Goal: Transaction & Acquisition: Purchase product/service

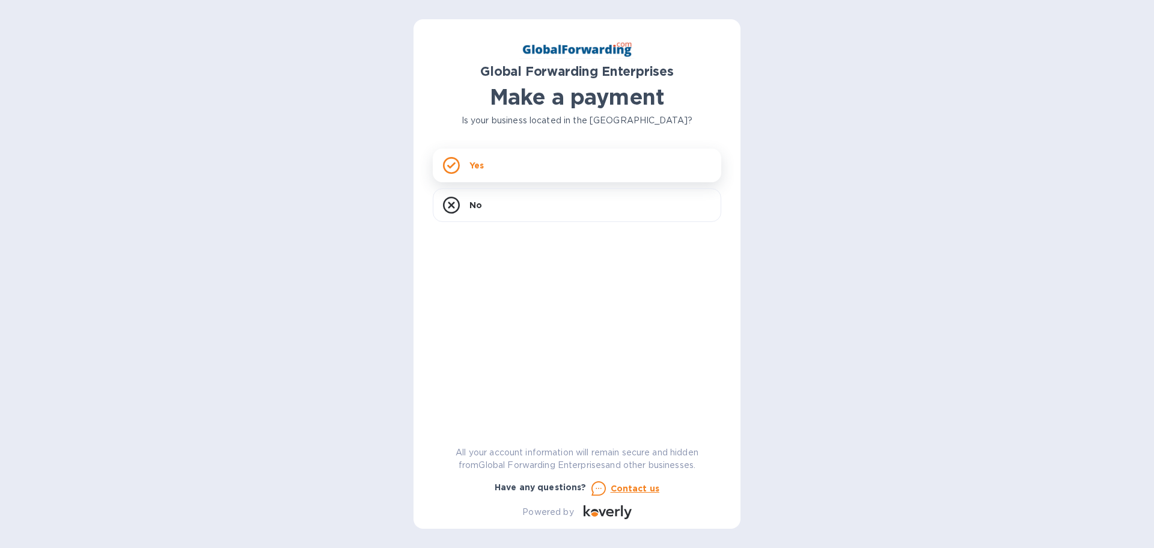
click at [496, 176] on div "Yes" at bounding box center [577, 165] width 289 height 34
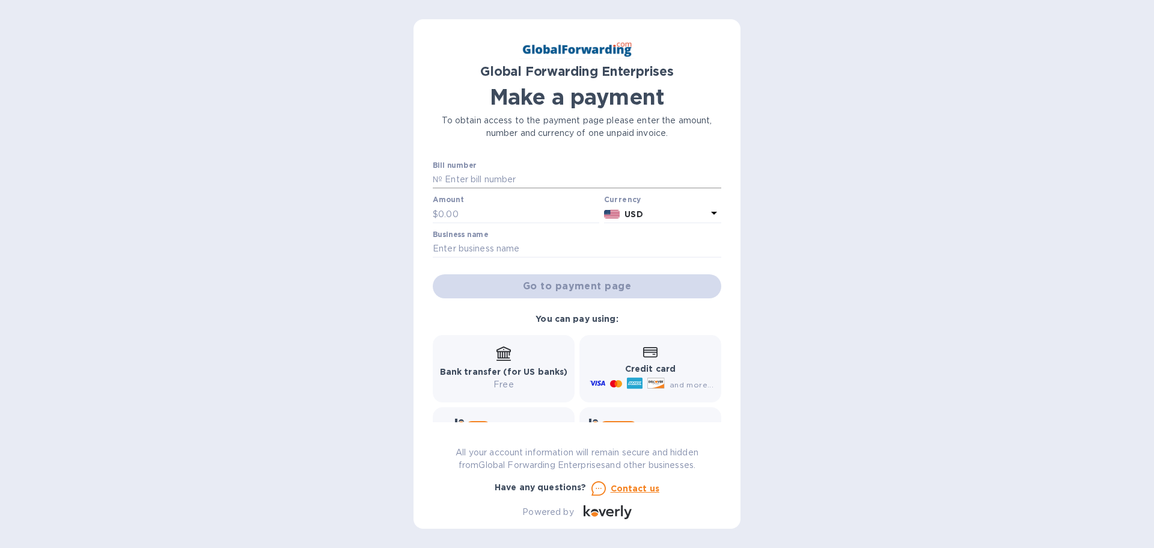
click at [483, 179] on input "text" at bounding box center [581, 180] width 279 height 18
paste input "79661806"
type input "79661806"
drag, startPoint x: 440, startPoint y: 177, endPoint x: 391, endPoint y: 186, distance: 50.0
click at [391, 186] on div "Global Forwarding Enterprises Make a payment To obtain access to the payment pa…" at bounding box center [577, 274] width 1154 height 548
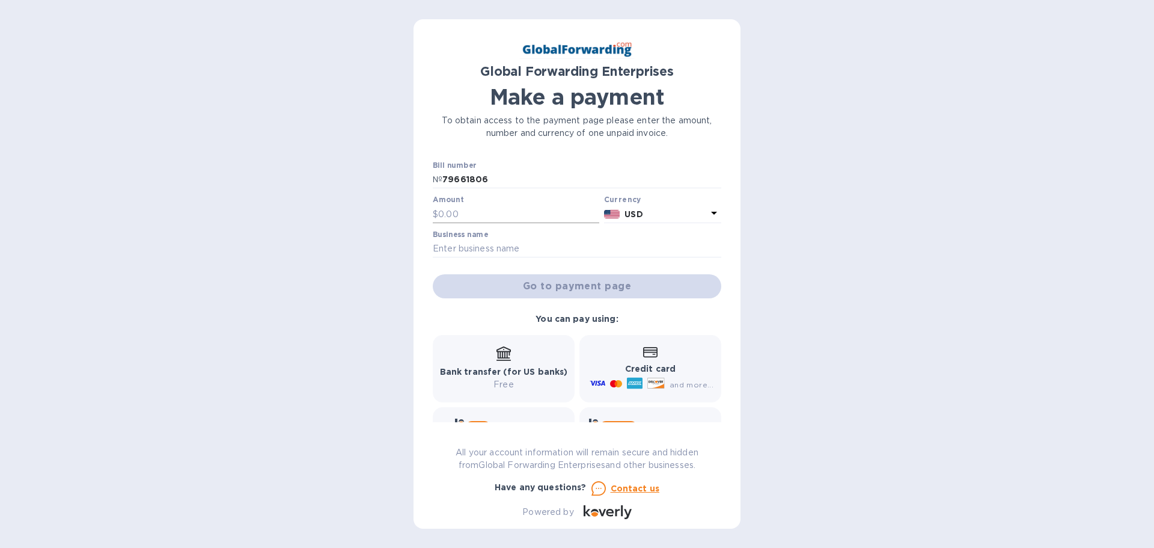
drag, startPoint x: 449, startPoint y: 209, endPoint x: 446, endPoint y: 216, distance: 7.8
click at [446, 216] on input "text" at bounding box center [518, 214] width 161 height 18
type input "3,600.00"
click at [524, 240] on input "text" at bounding box center [577, 249] width 289 height 18
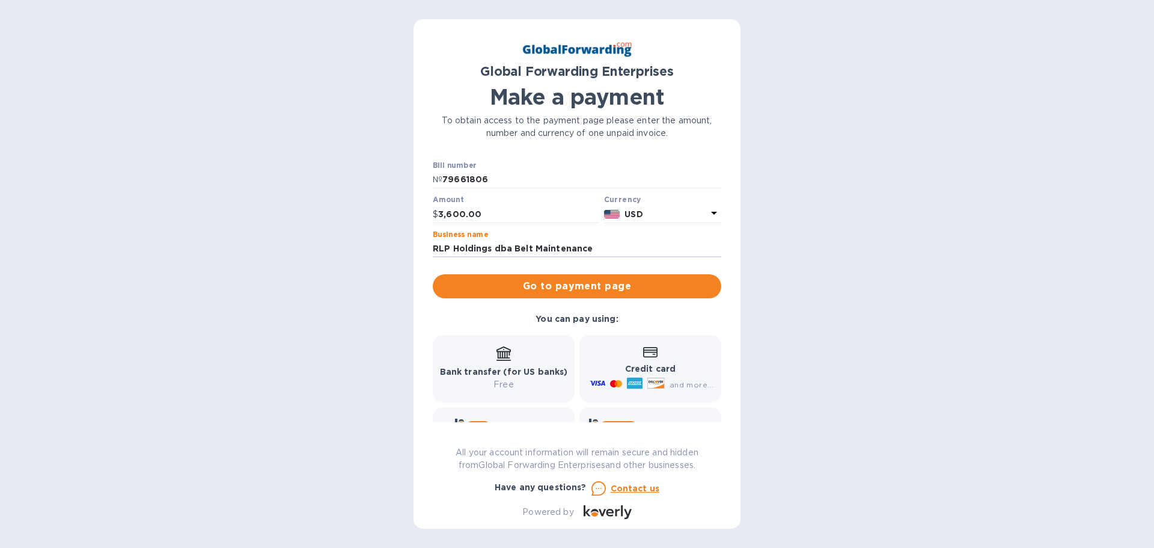
type input "RLP Holdings dba Belt Maintenance"
click at [640, 280] on span "Go to payment page" at bounding box center [576, 286] width 269 height 14
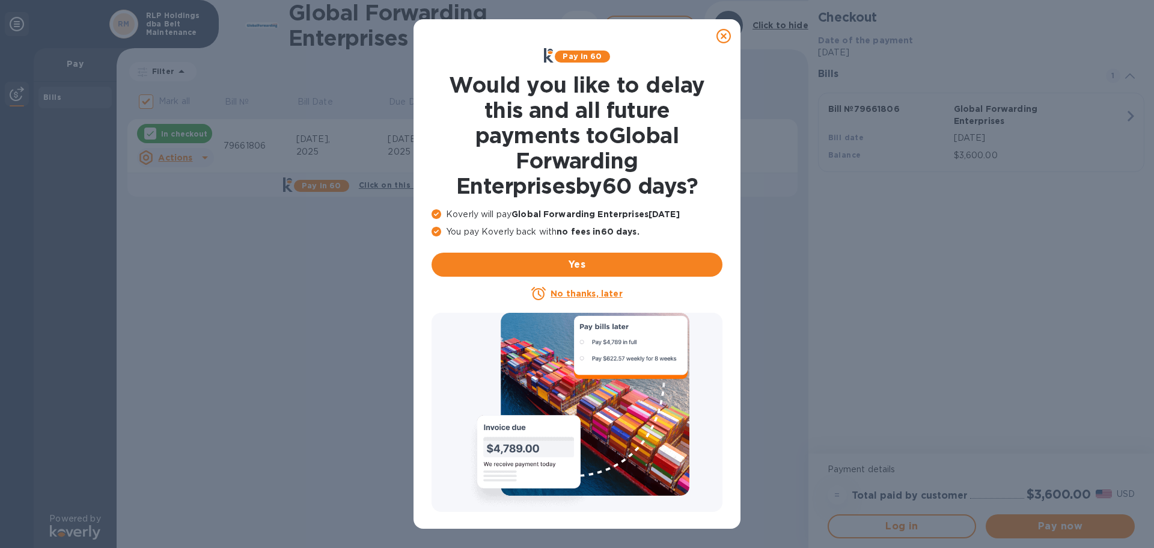
click at [724, 32] on icon at bounding box center [724, 36] width 14 height 14
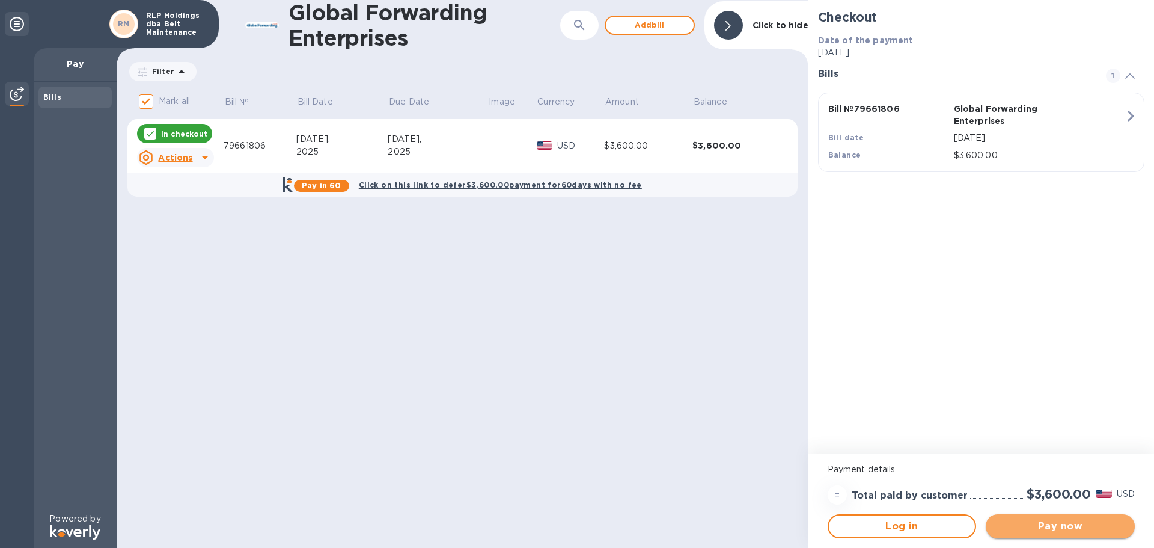
click at [1086, 519] on span "Pay now" at bounding box center [1061, 526] width 130 height 14
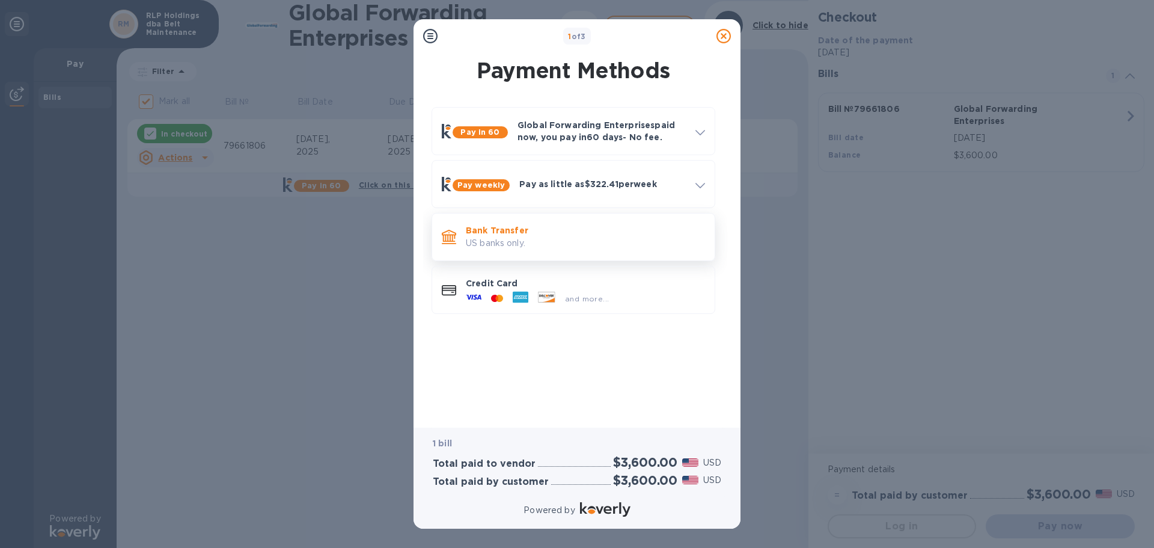
click at [503, 245] on p "US banks only." at bounding box center [585, 243] width 239 height 13
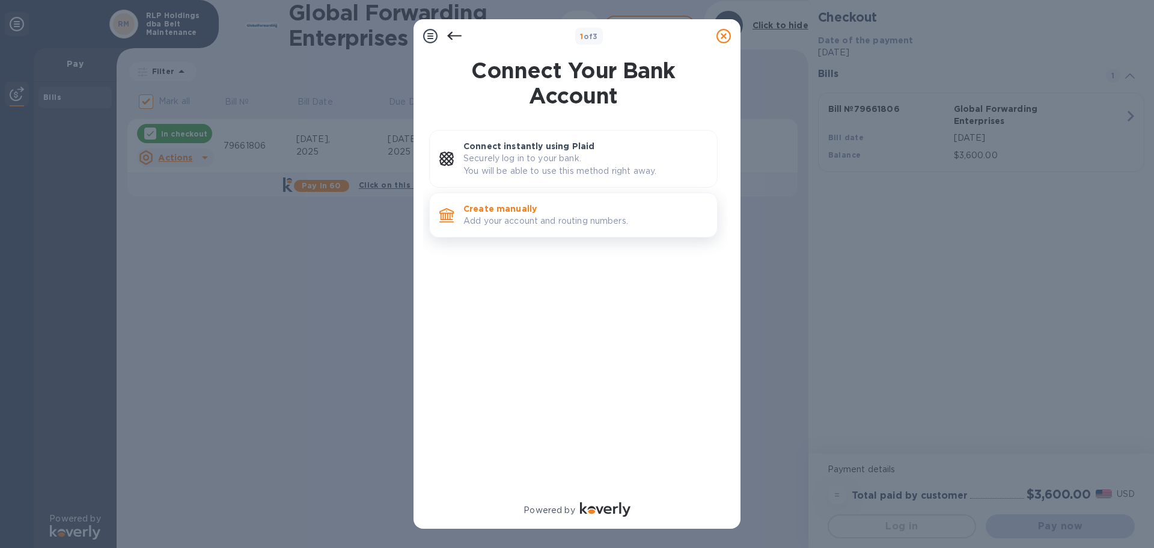
click at [503, 212] on p "Create manually" at bounding box center [586, 209] width 244 height 12
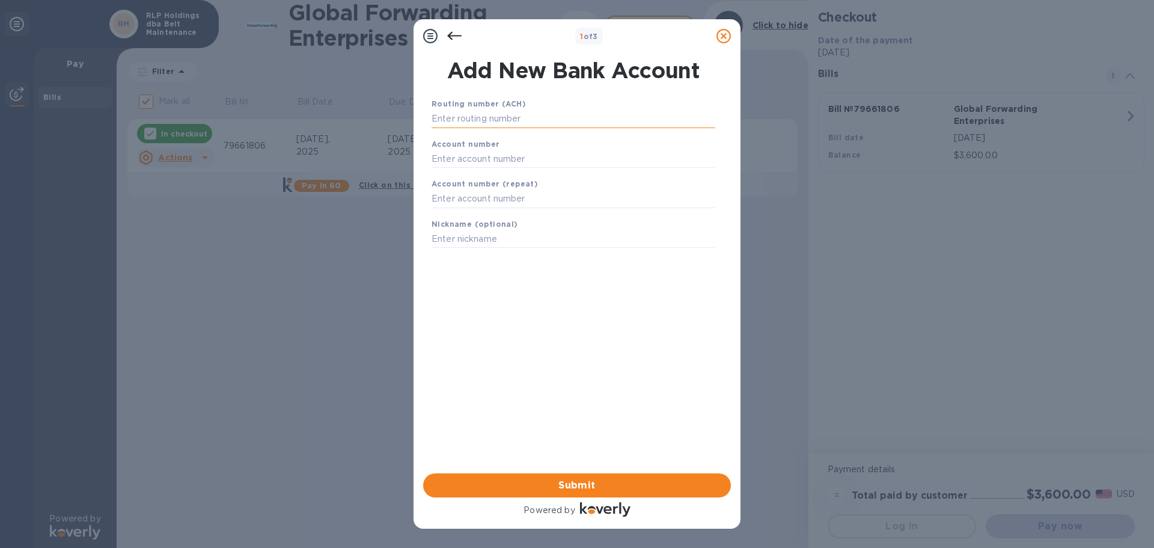
click at [454, 114] on input "text" at bounding box center [574, 119] width 284 height 18
type input "021313103"
type input "7260148831"
type input "Belt Maintenance"
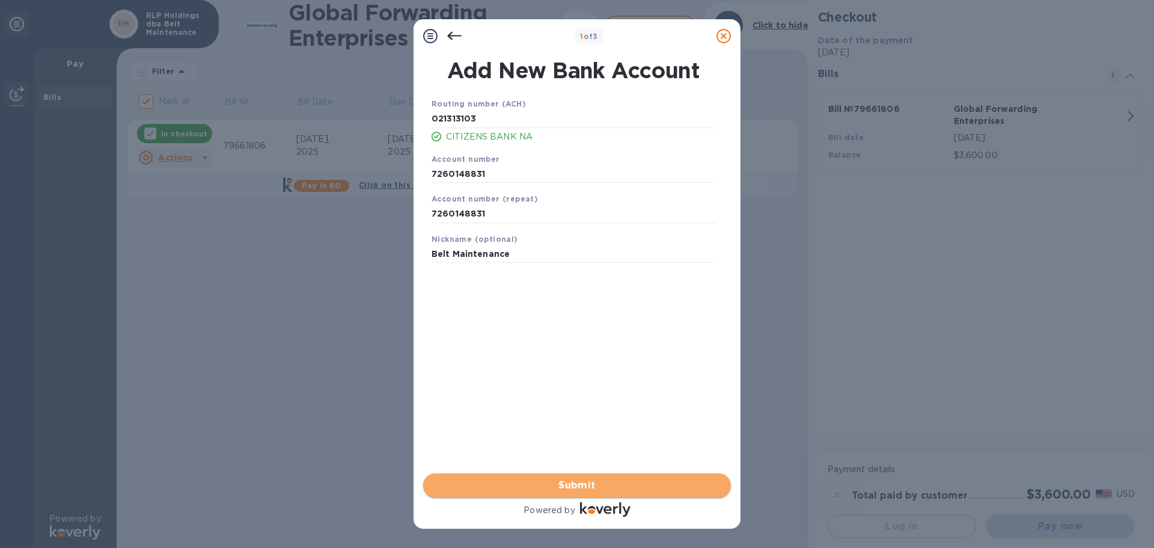
click at [557, 487] on span "Submit" at bounding box center [577, 485] width 289 height 14
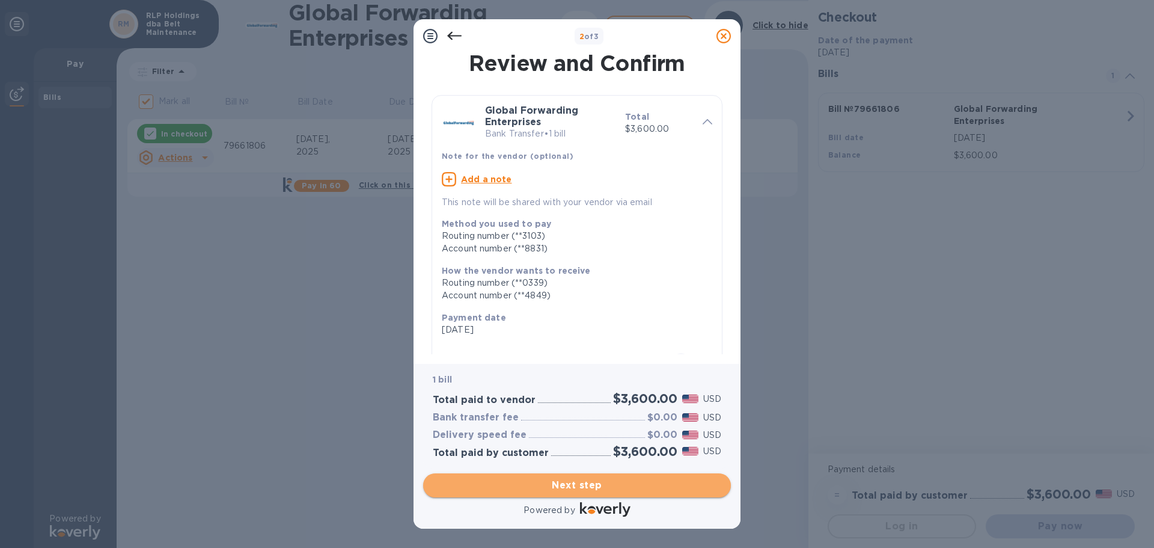
click at [574, 482] on span "Next step" at bounding box center [577, 485] width 289 height 14
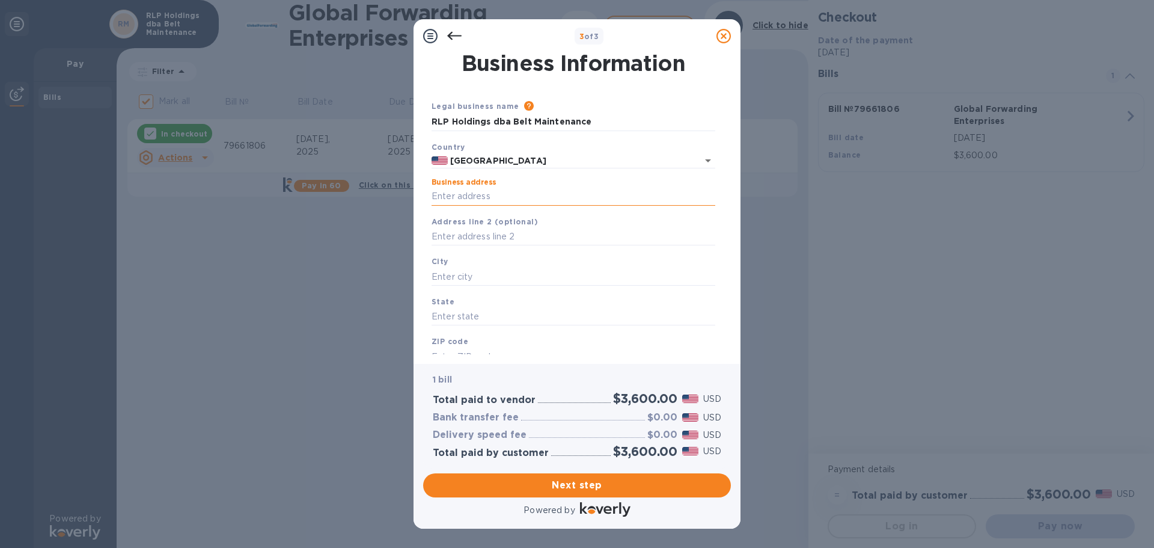
click at [450, 194] on input "Business address" at bounding box center [574, 197] width 284 height 18
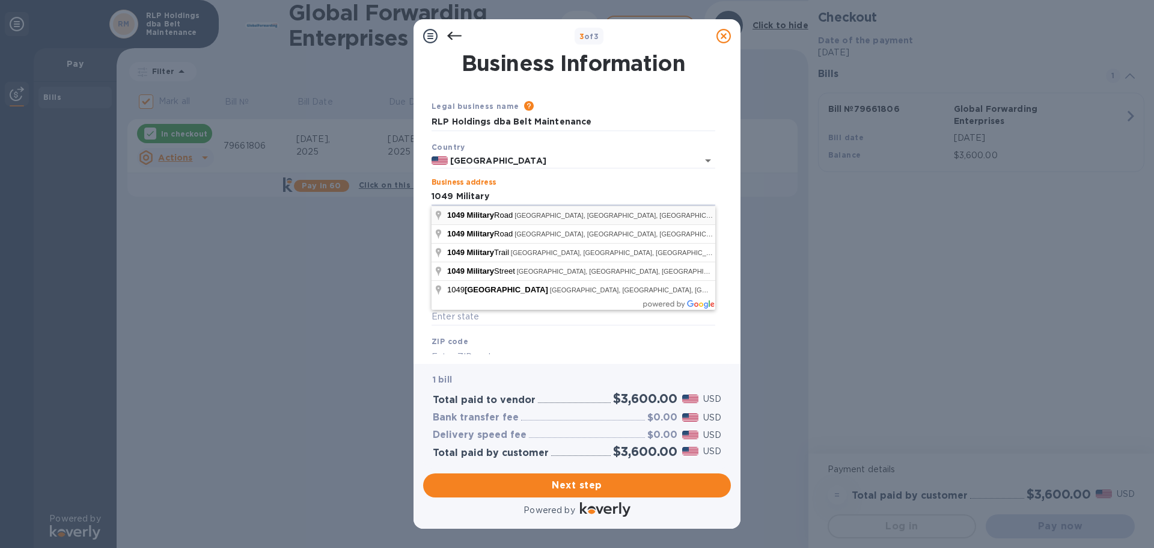
type input "[STREET_ADDRESS]"
type input "Buffalo"
type input "NY"
type input "14217"
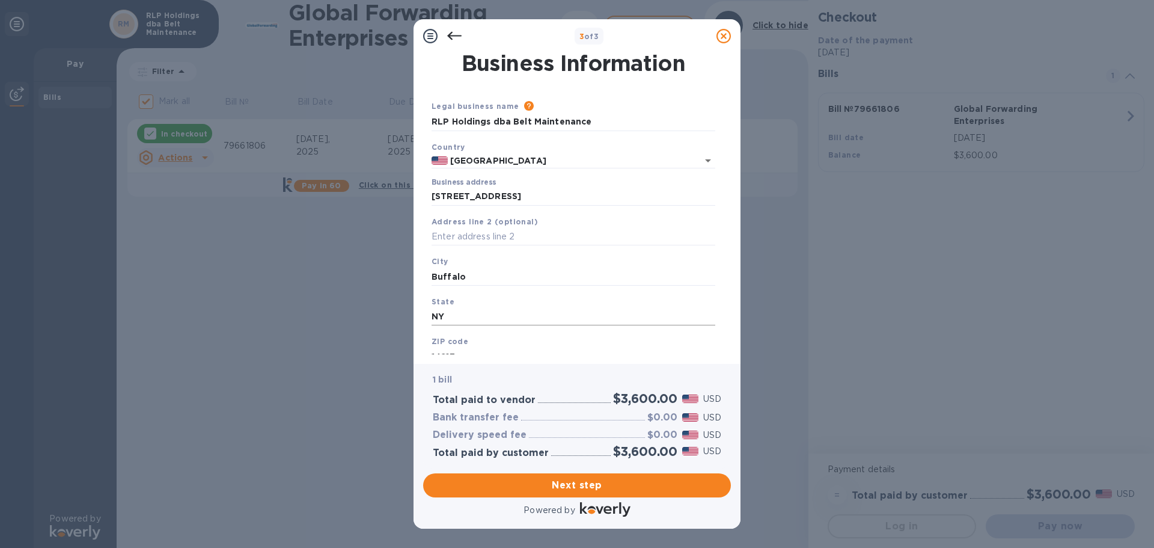
scroll to position [40, 0]
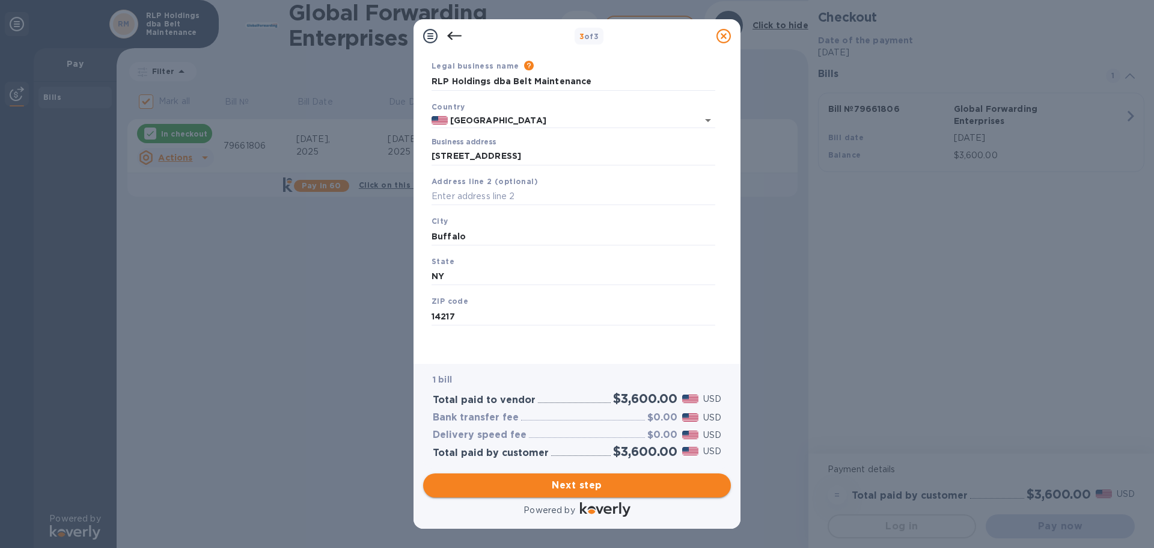
click at [634, 476] on button "Next step" at bounding box center [577, 485] width 308 height 24
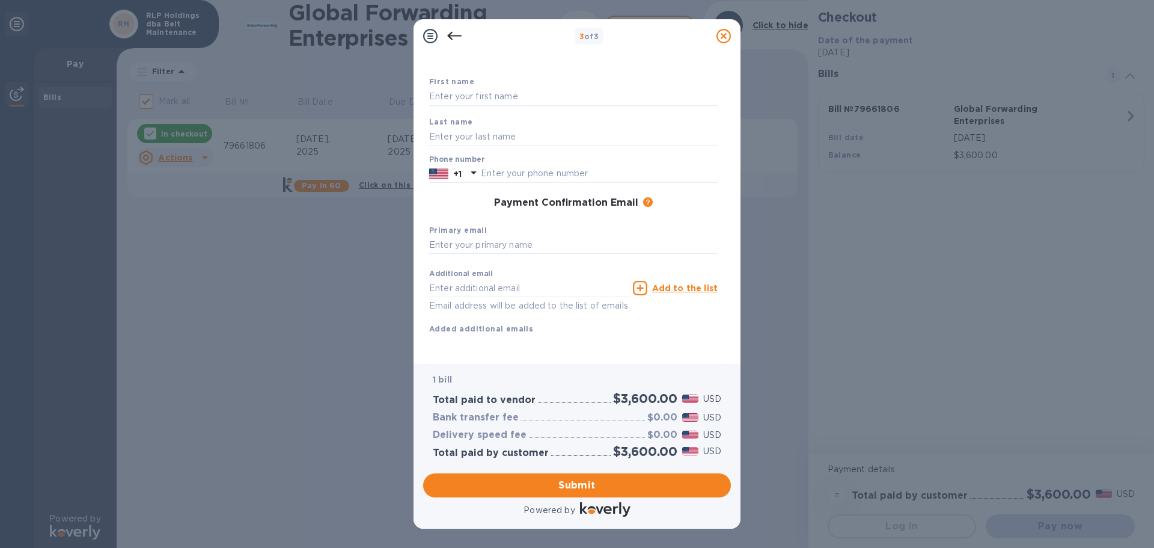
scroll to position [69, 0]
click at [599, 485] on span "Submit" at bounding box center [577, 485] width 289 height 14
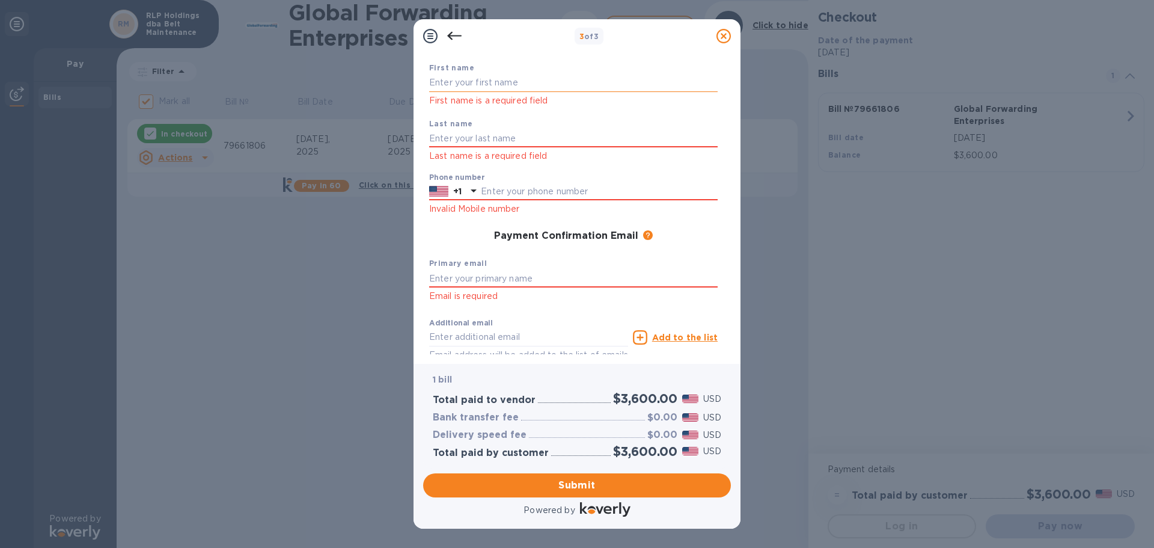
click at [456, 81] on input "text" at bounding box center [573, 83] width 289 height 18
type input "[PERSON_NAME]"
type input "7168520832"
type input "[PERSON_NAME][EMAIL_ADDRESS][DOMAIN_NAME]"
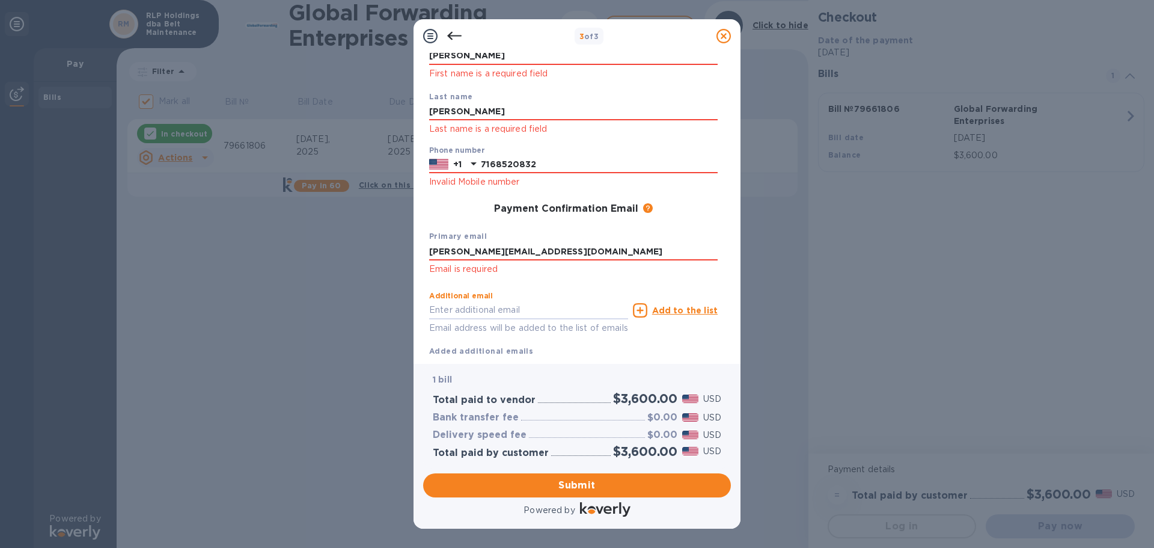
scroll to position [132, 0]
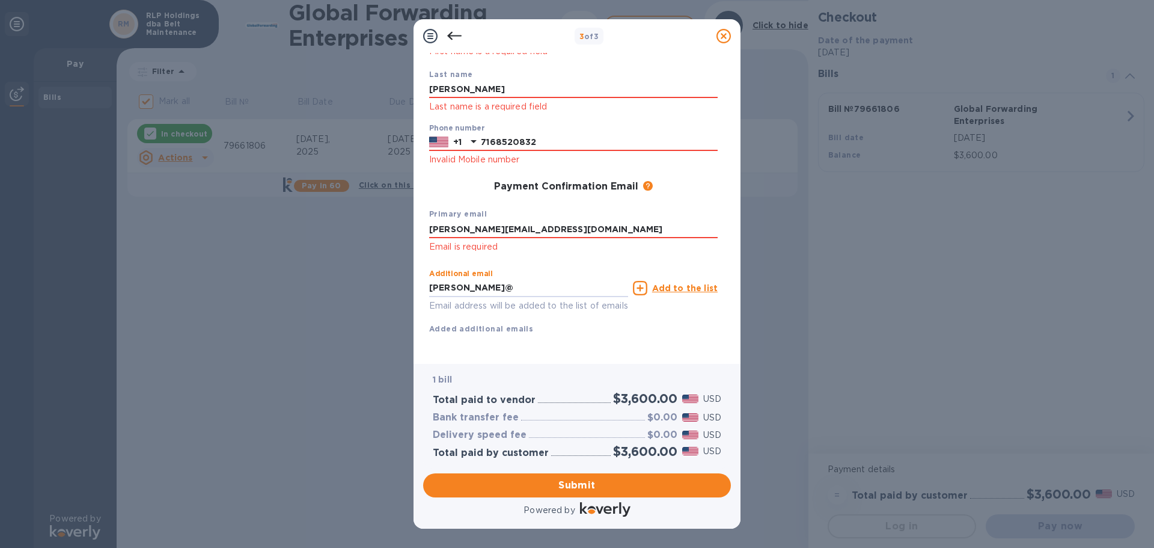
type input "[PERSON_NAME][EMAIL_ADDRESS][DOMAIN_NAME]"
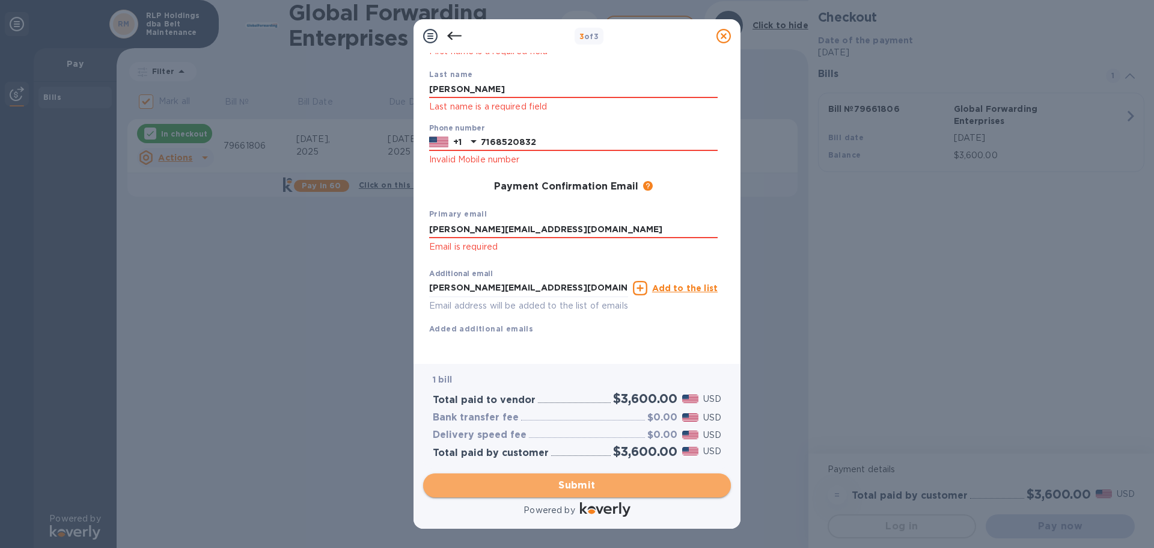
click at [572, 489] on span "Submit" at bounding box center [577, 485] width 289 height 14
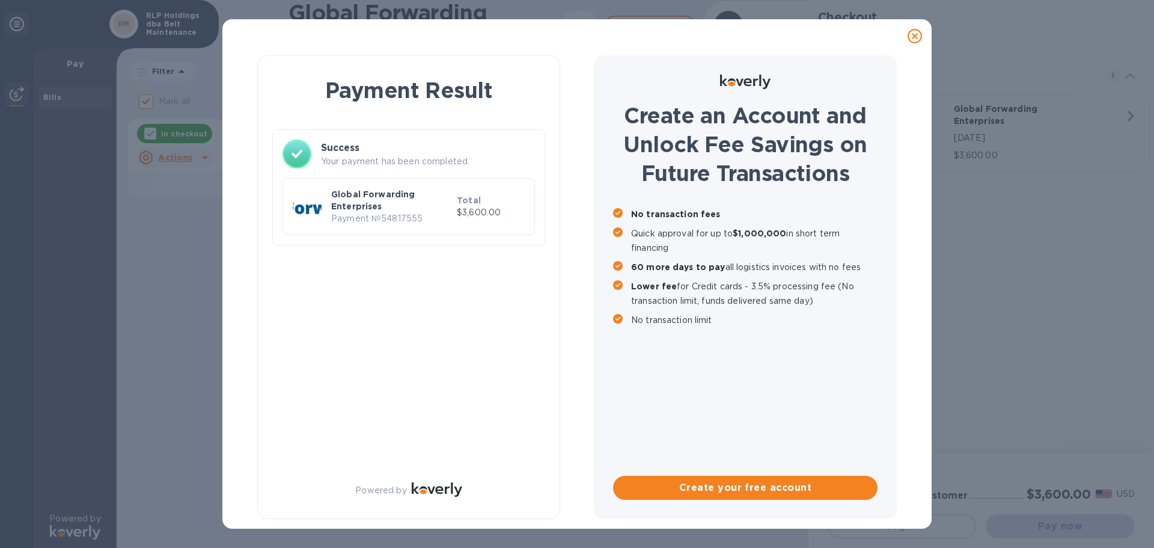
scroll to position [0, 0]
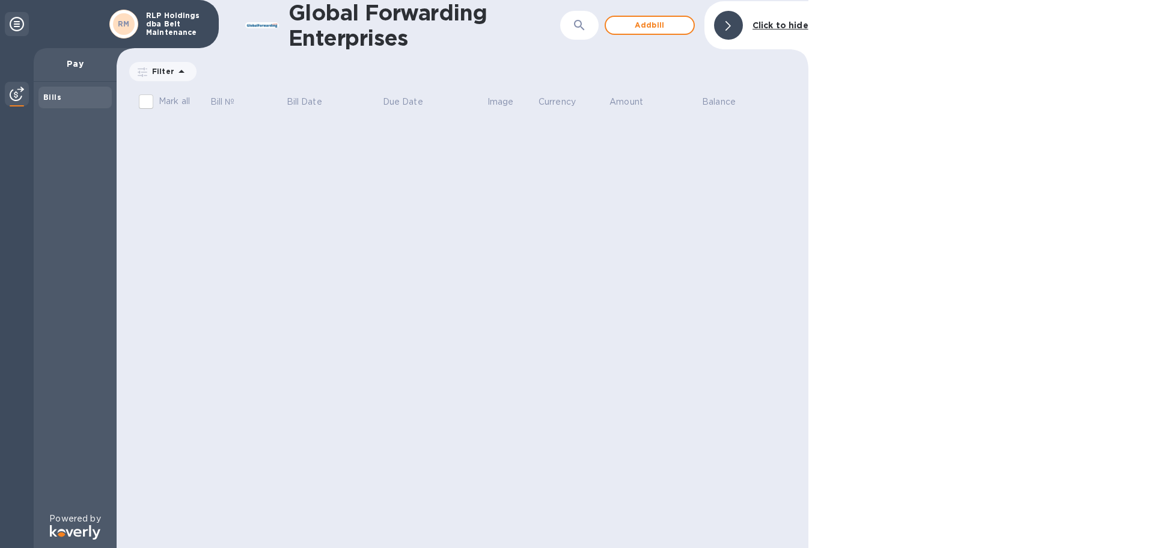
click at [76, 100] on div "Bills" at bounding box center [75, 97] width 64 height 12
click at [142, 101] on input "Mark all" at bounding box center [145, 101] width 25 height 25
checkbox input "false"
click at [11, 87] on div at bounding box center [17, 95] width 24 height 26
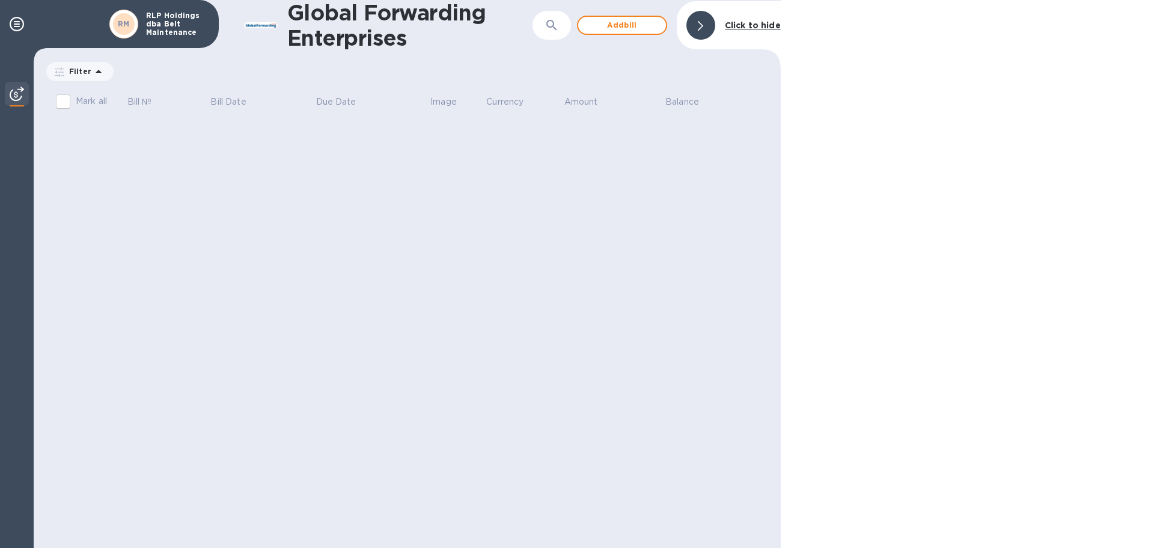
click at [14, 87] on img at bounding box center [17, 94] width 14 height 14
